Goal: Task Accomplishment & Management: Manage account settings

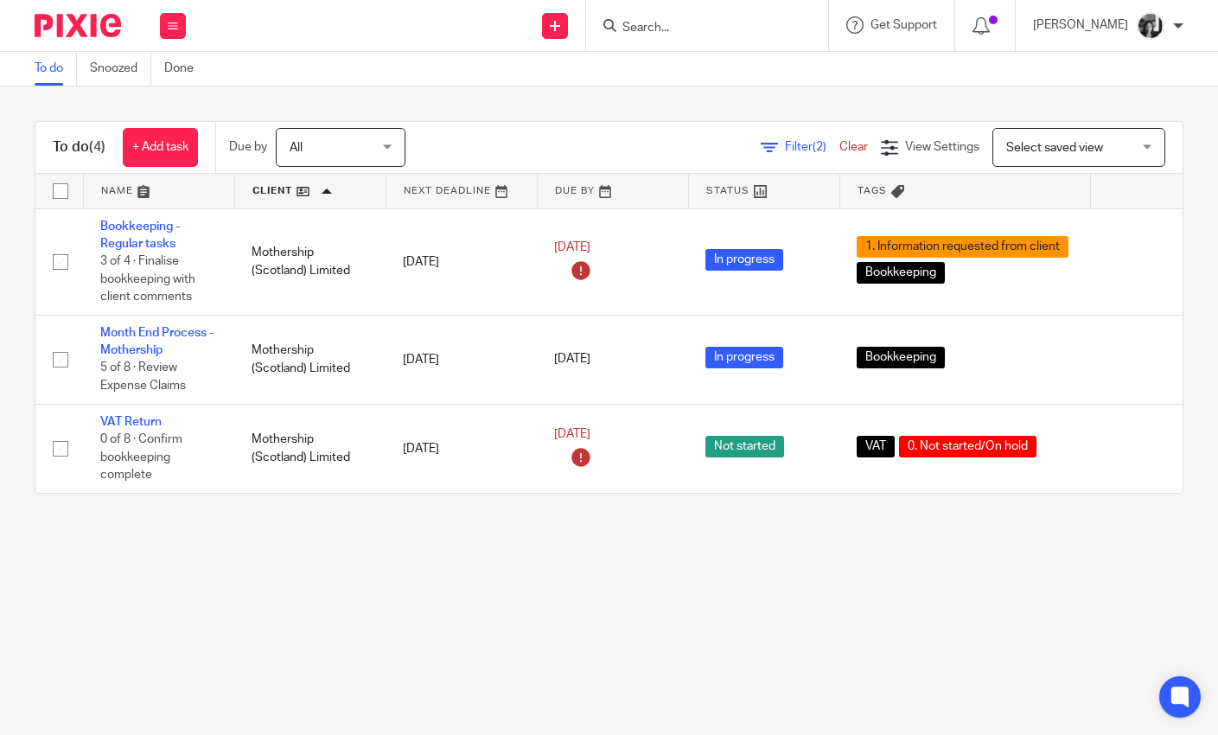
click at [839, 145] on link "Clear" at bounding box center [853, 147] width 29 height 12
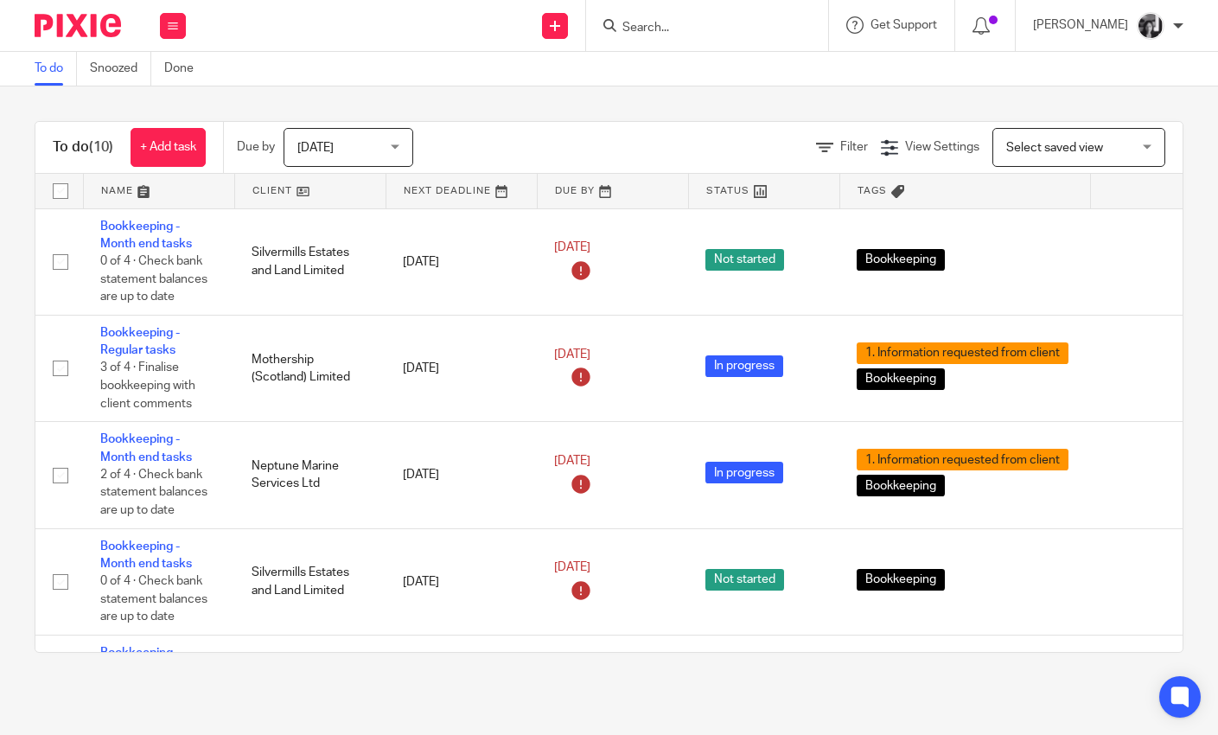
drag, startPoint x: 824, startPoint y: 145, endPoint x: 818, endPoint y: 163, distance: 18.3
click at [840, 145] on span "Filter" at bounding box center [854, 147] width 28 height 12
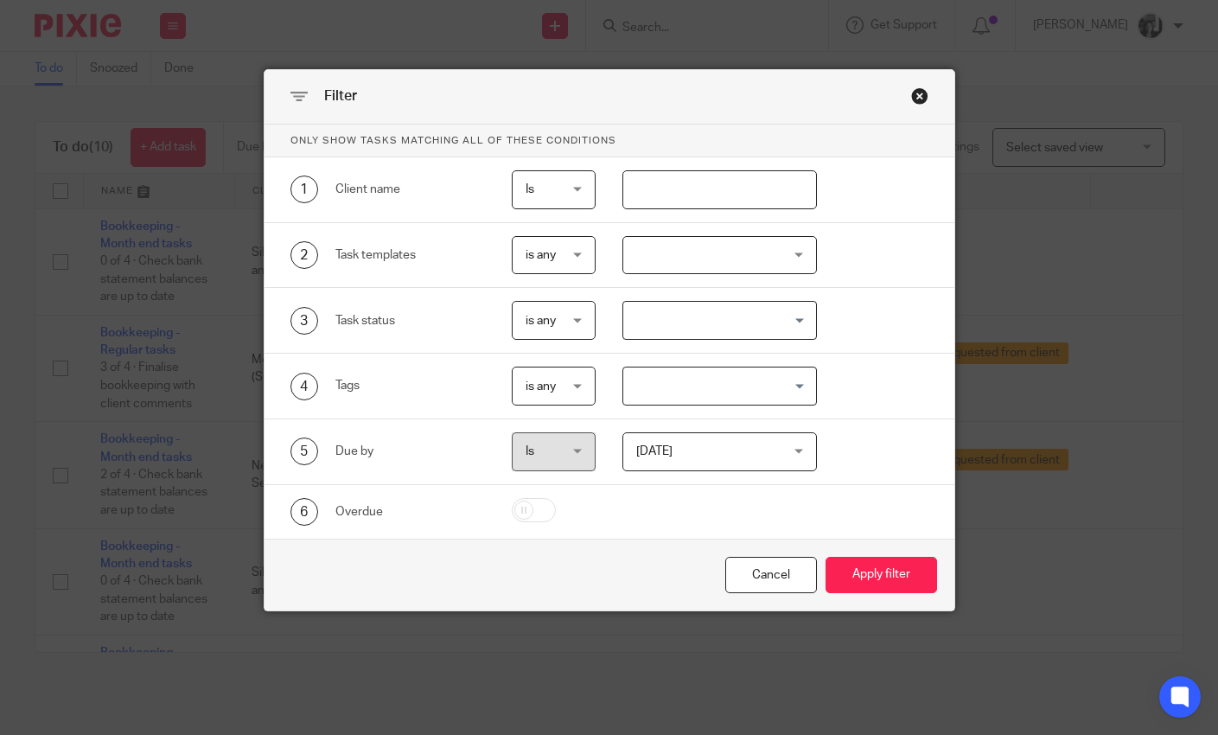
click at [803, 190] on input "text" at bounding box center [719, 189] width 195 height 39
type input "luck"
click at [826, 557] on button "Apply filter" at bounding box center [882, 575] width 112 height 37
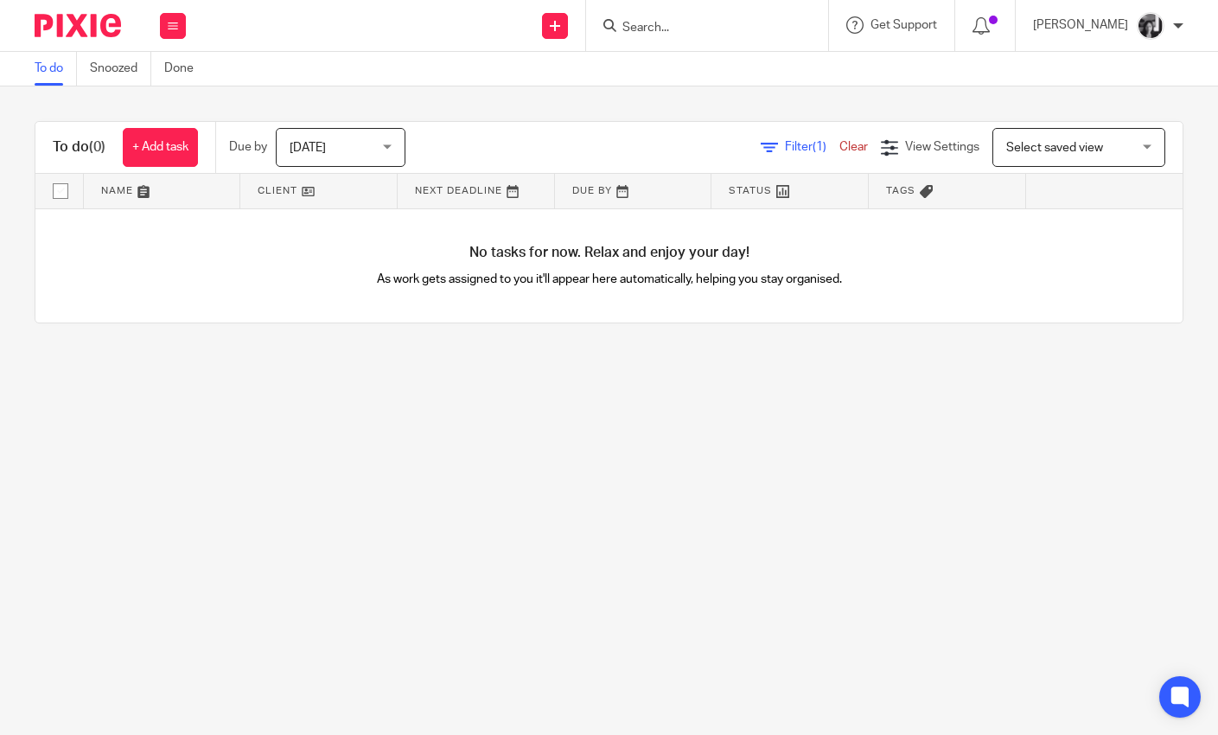
click at [367, 150] on span "[DATE]" at bounding box center [336, 147] width 92 height 36
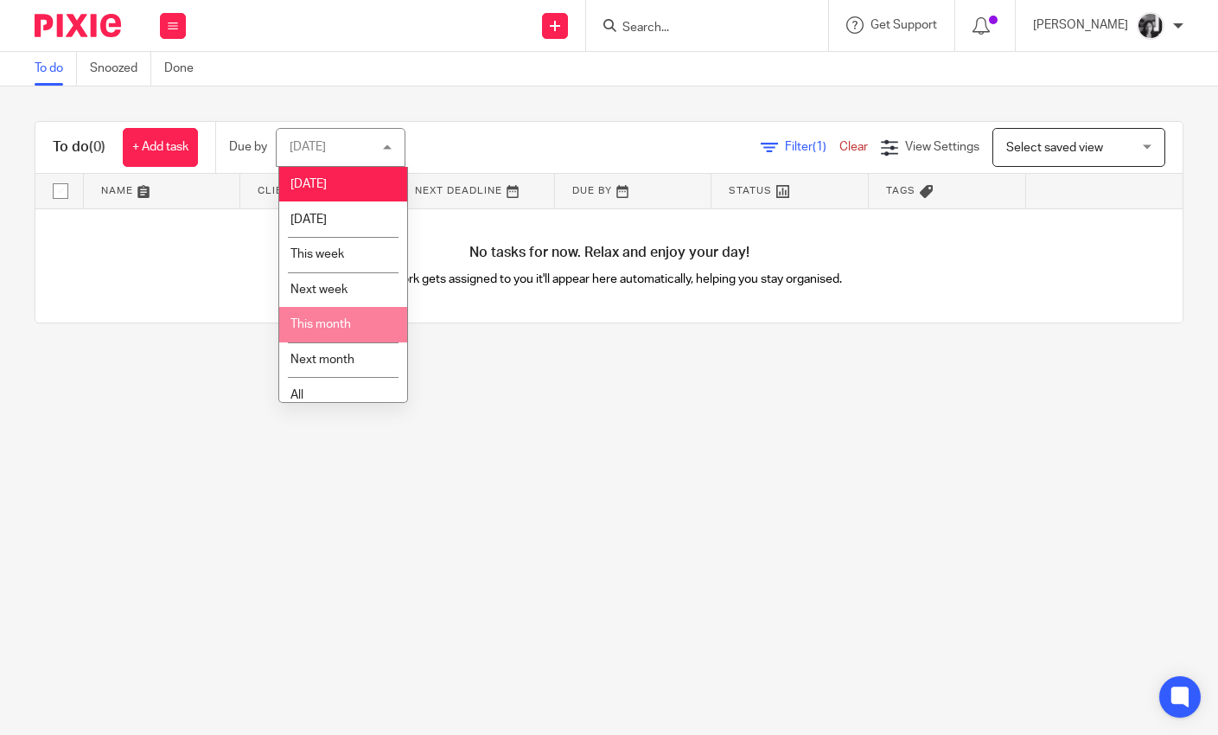
scroll to position [16, 0]
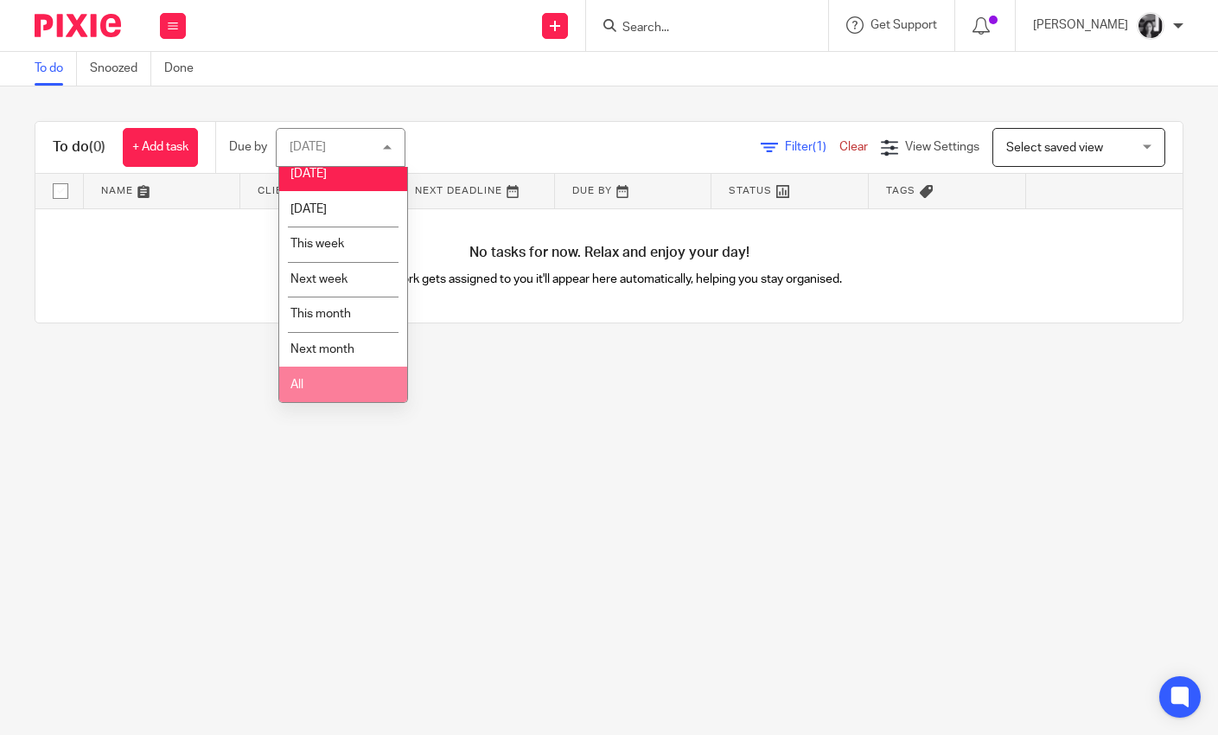
click at [328, 381] on li "All" at bounding box center [343, 384] width 128 height 35
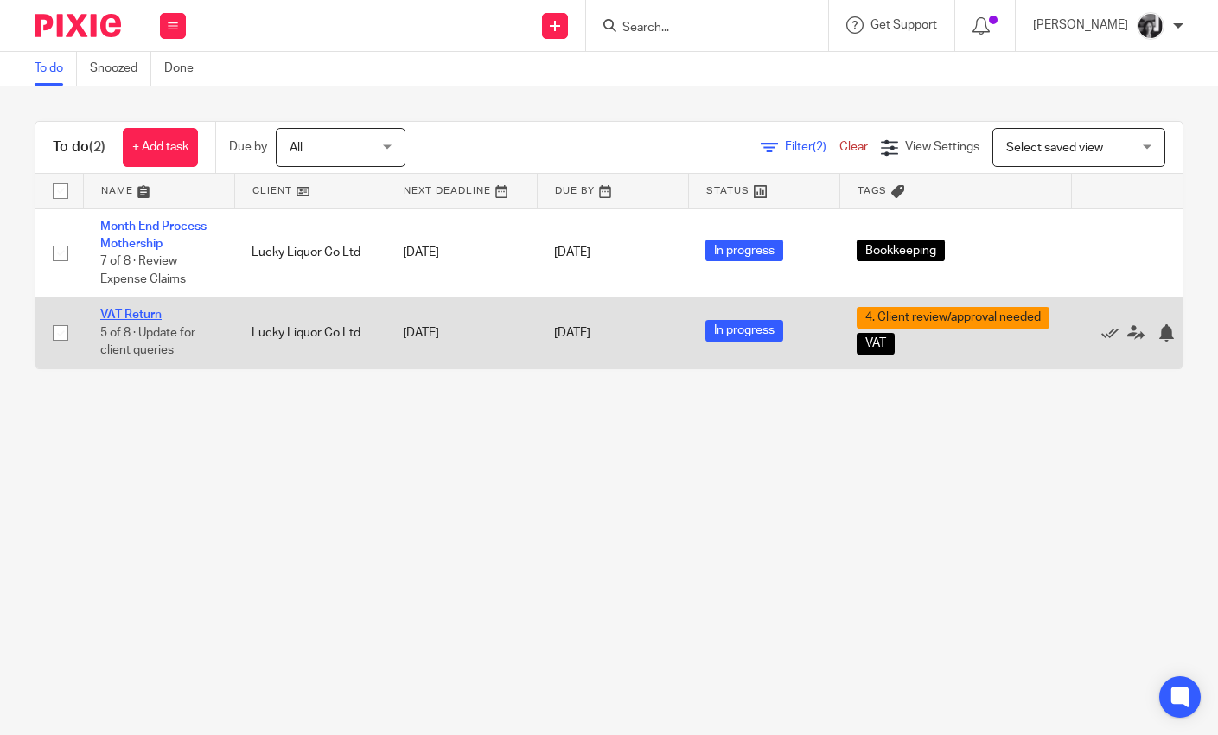
click at [123, 313] on link "VAT Return" at bounding box center [130, 315] width 61 height 12
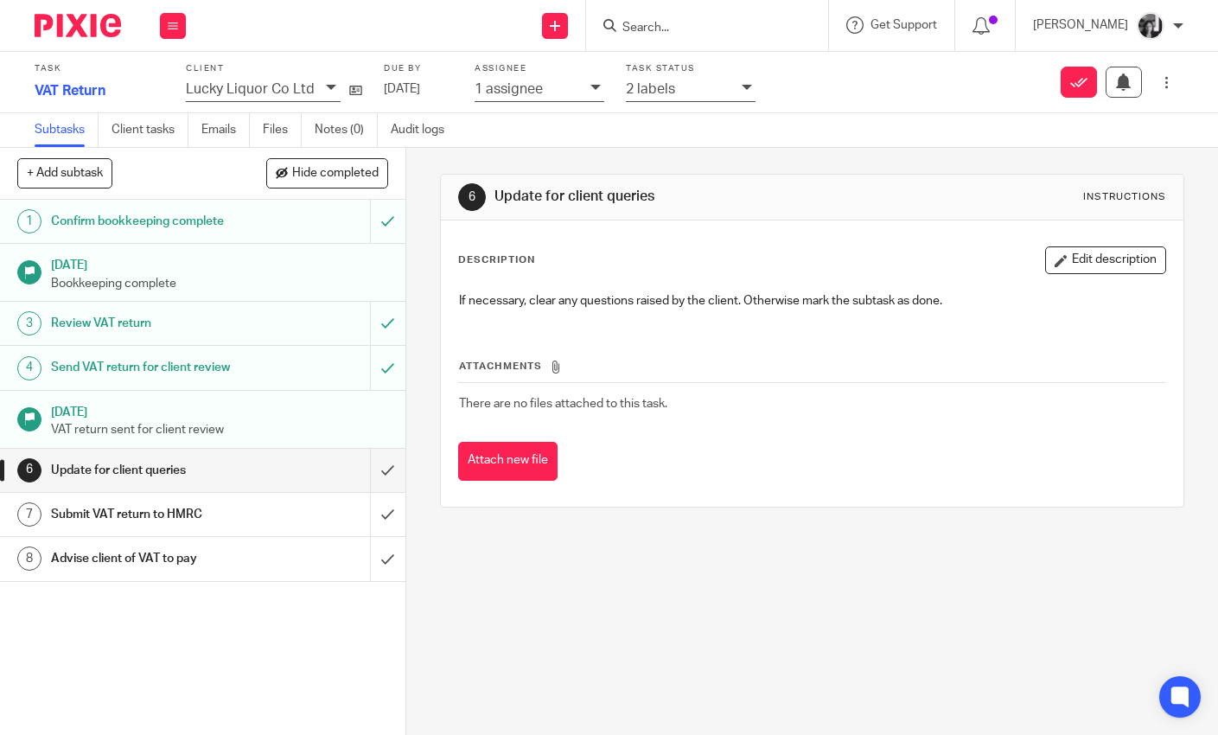
click at [751, 93] on div at bounding box center [749, 89] width 14 height 20
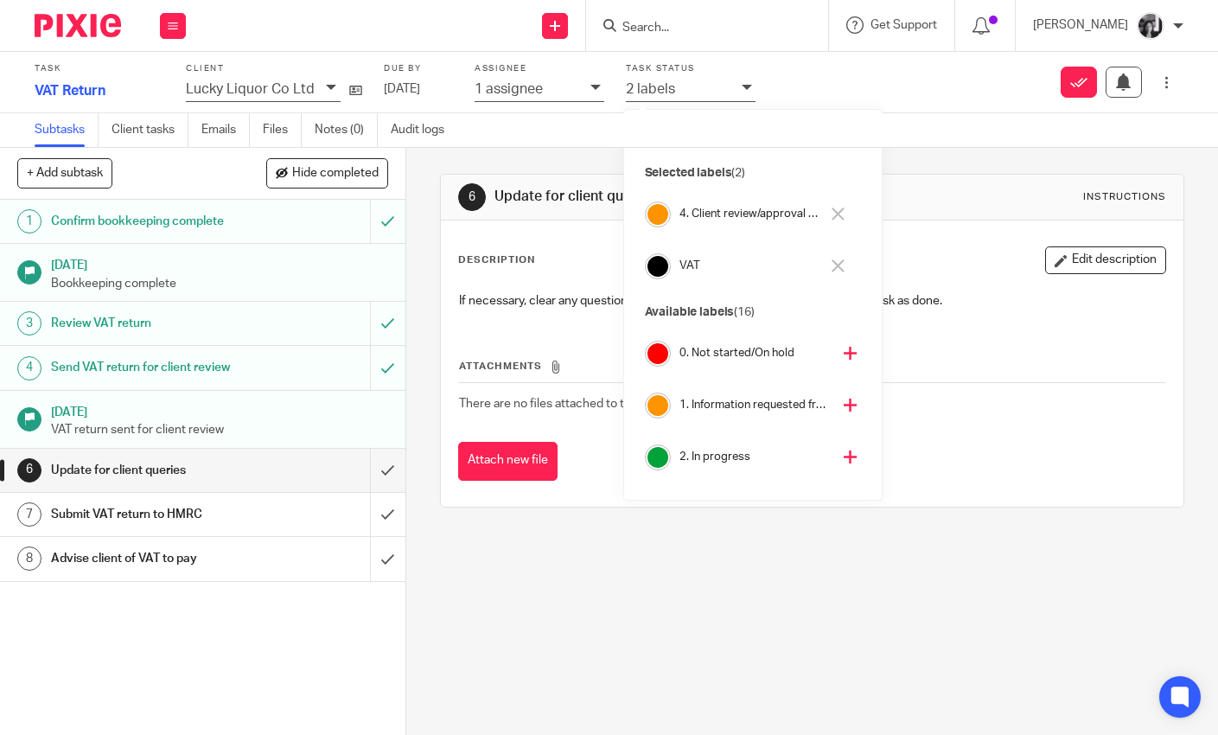
click at [836, 214] on icon at bounding box center [838, 213] width 13 height 13
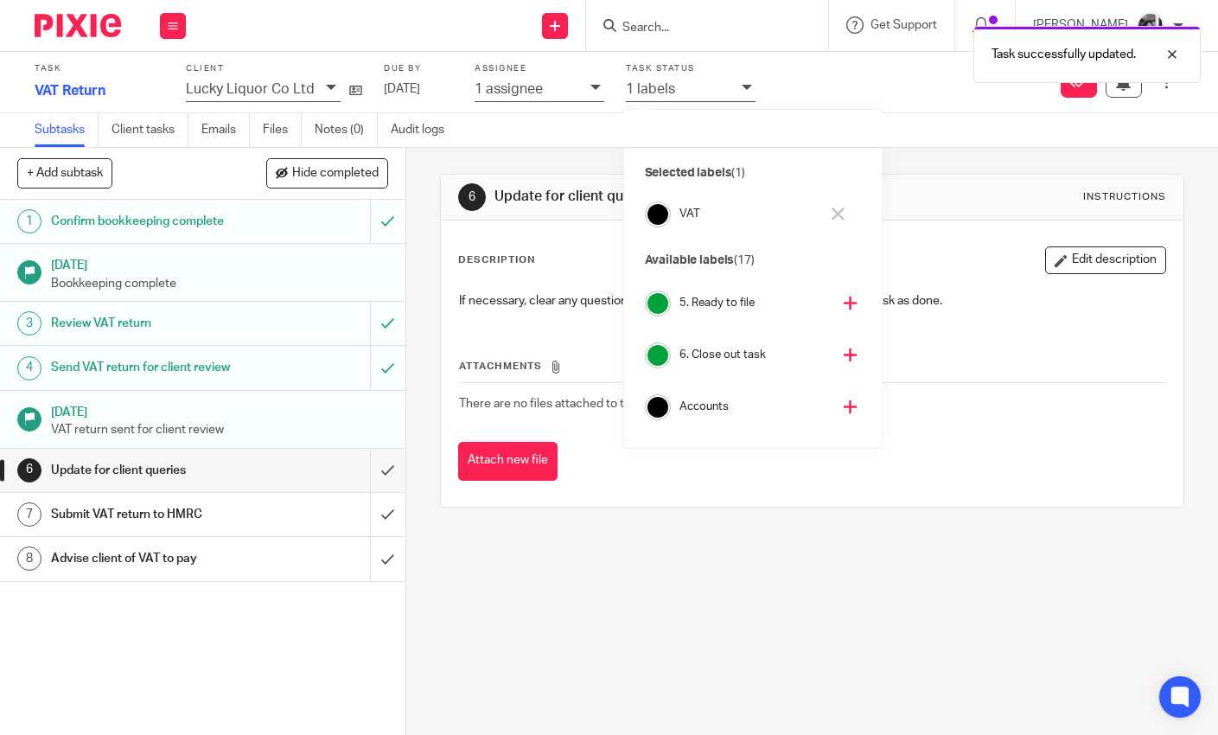
scroll to position [261, 0]
click at [844, 355] on icon at bounding box center [850, 351] width 13 height 13
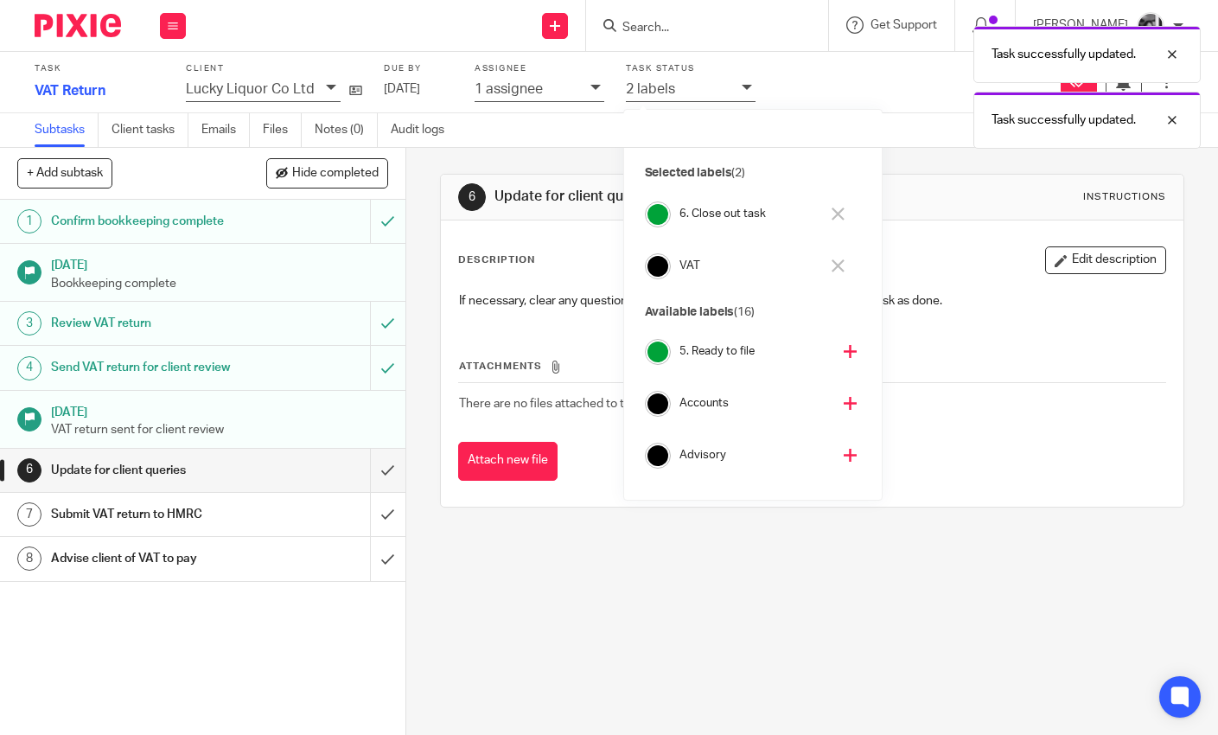
click at [427, 364] on div "6 Update for client queries Instructions Description Edit description If necess…" at bounding box center [812, 441] width 812 height 587
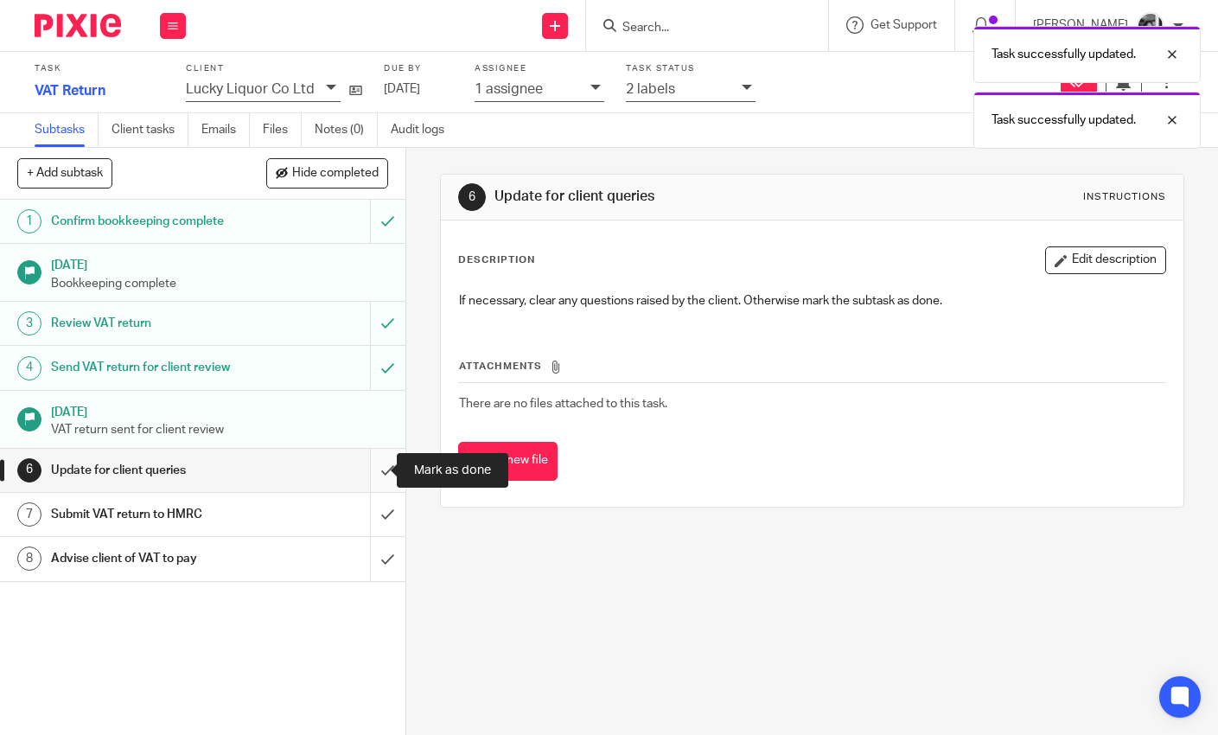
click at [375, 463] on input "submit" at bounding box center [202, 470] width 405 height 43
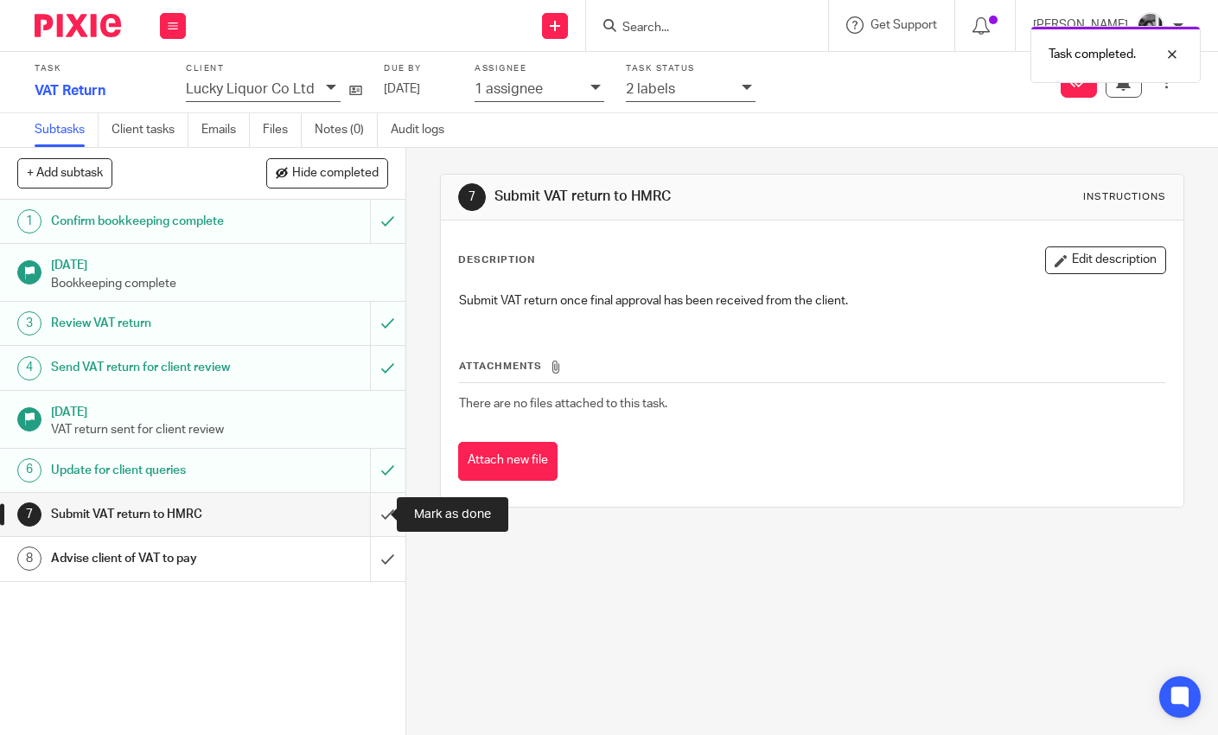
click at [374, 517] on input "submit" at bounding box center [202, 514] width 405 height 43
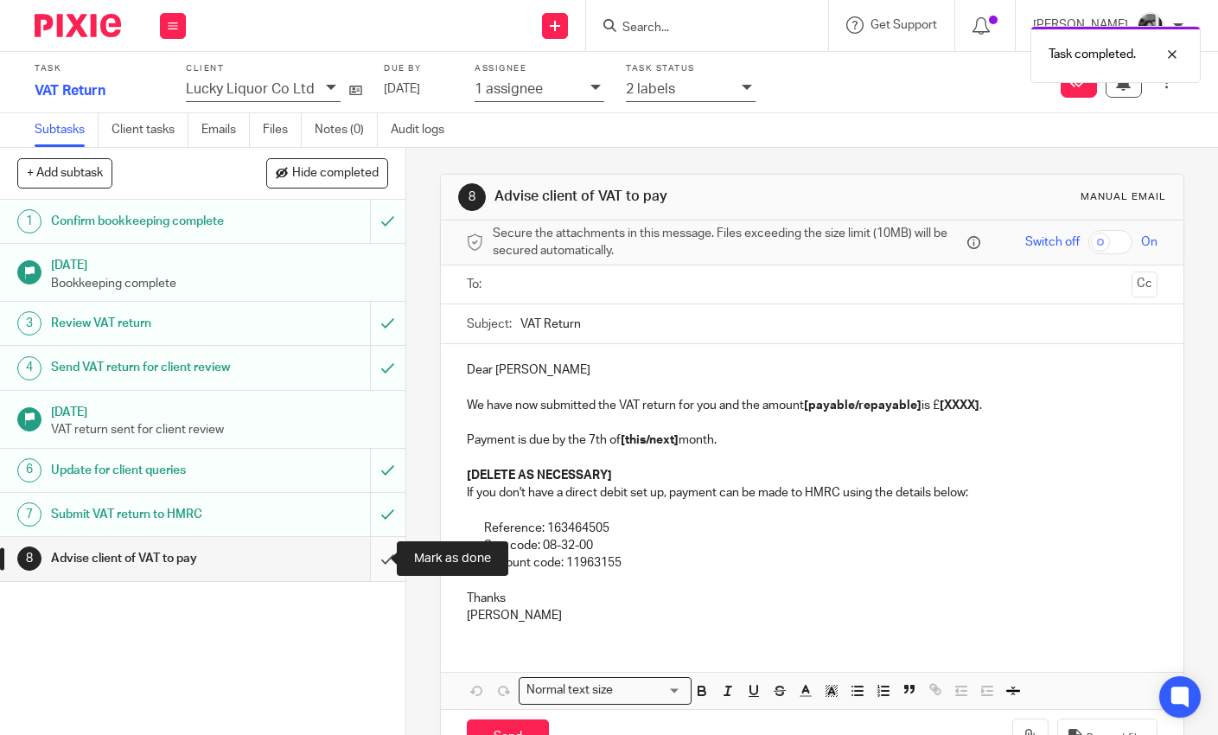
click at [364, 560] on input "submit" at bounding box center [202, 558] width 405 height 43
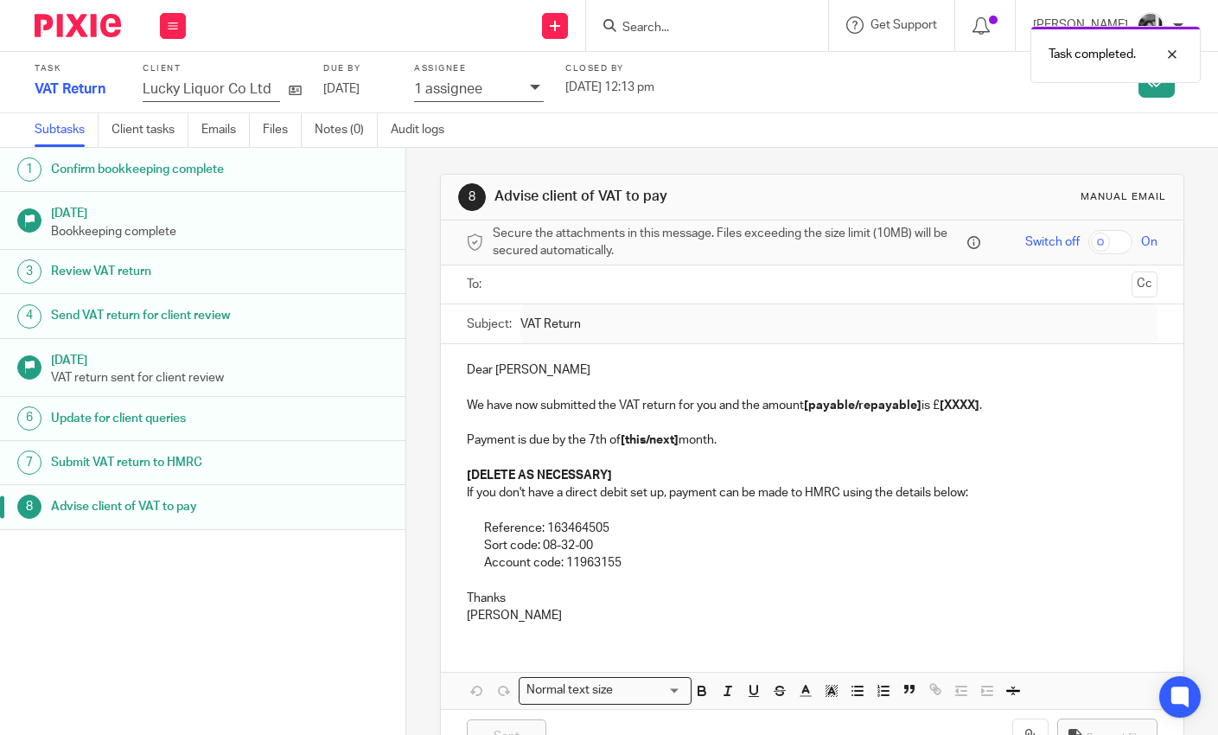
drag, startPoint x: 174, startPoint y: 26, endPoint x: 177, endPoint y: 41, distance: 15.9
click at [174, 26] on icon at bounding box center [173, 26] width 10 height 10
click at [153, 81] on link "Work" at bounding box center [165, 80] width 30 height 12
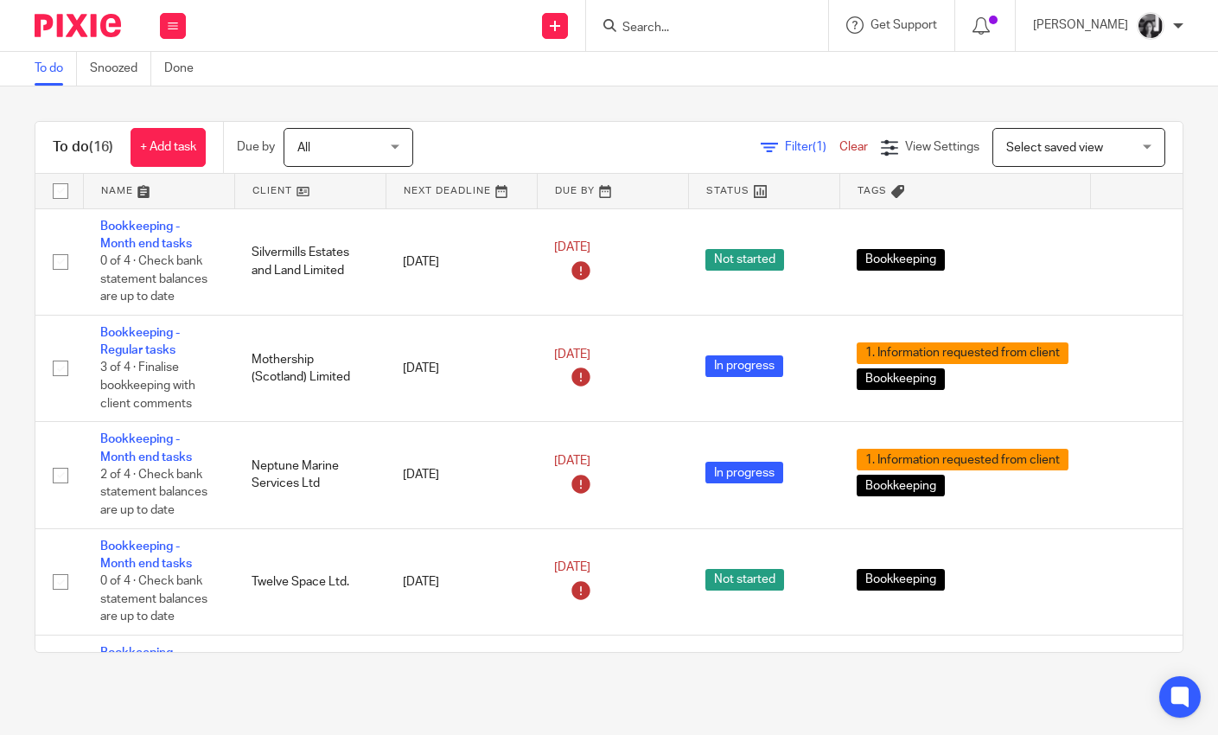
click at [271, 189] on link at bounding box center [310, 191] width 150 height 35
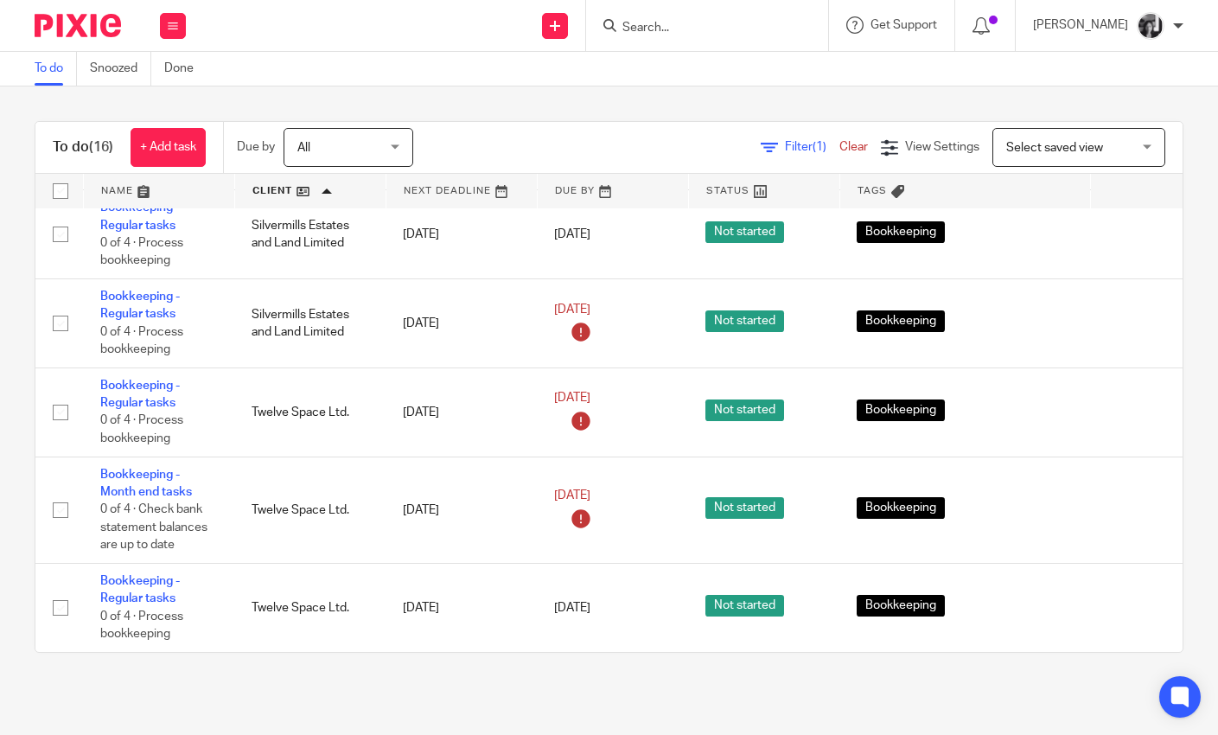
scroll to position [1132, 0]
